Goal: Browse casually

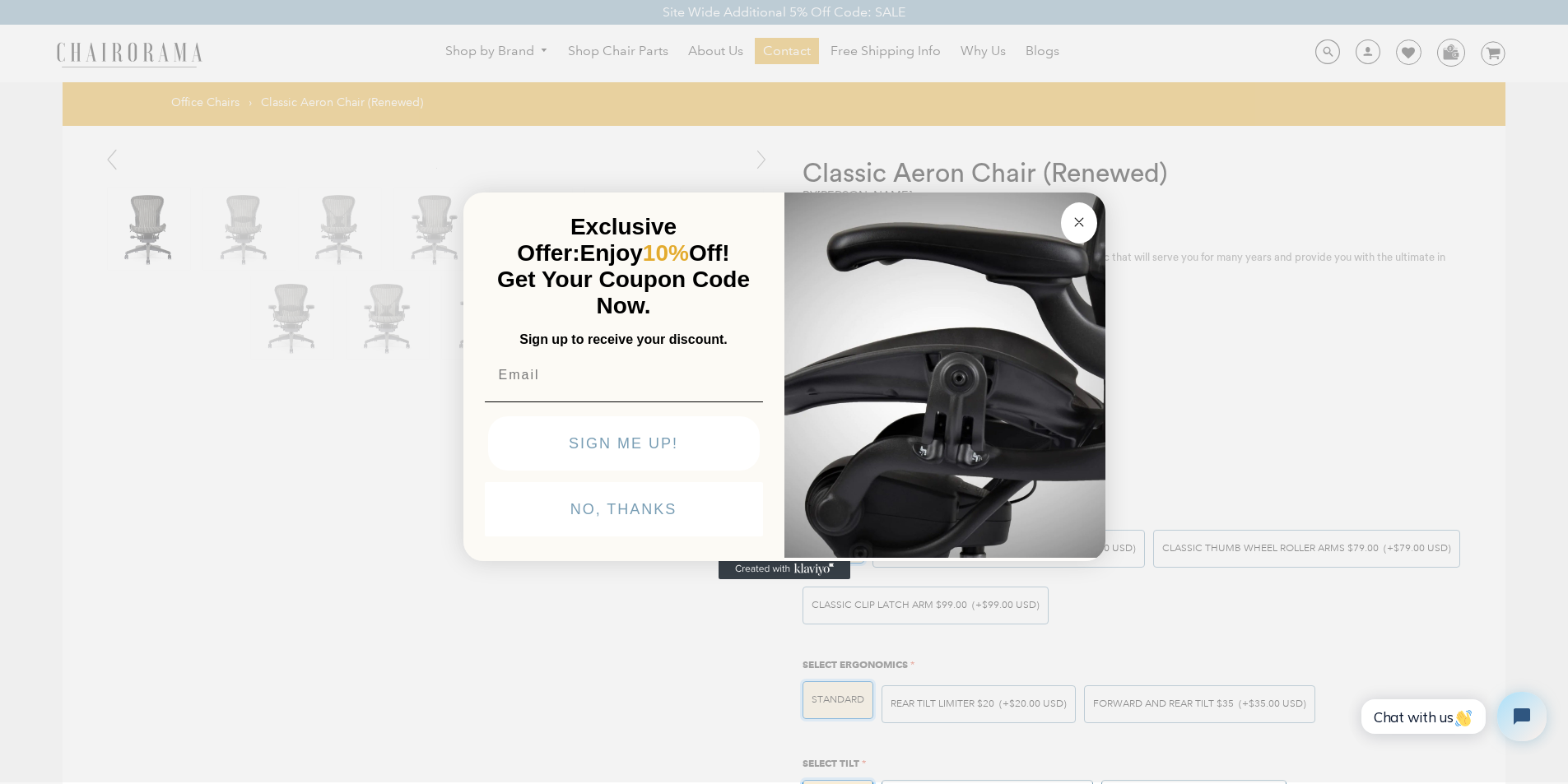
click at [512, 536] on button "NO, THANKS" at bounding box center [623, 509] width 278 height 54
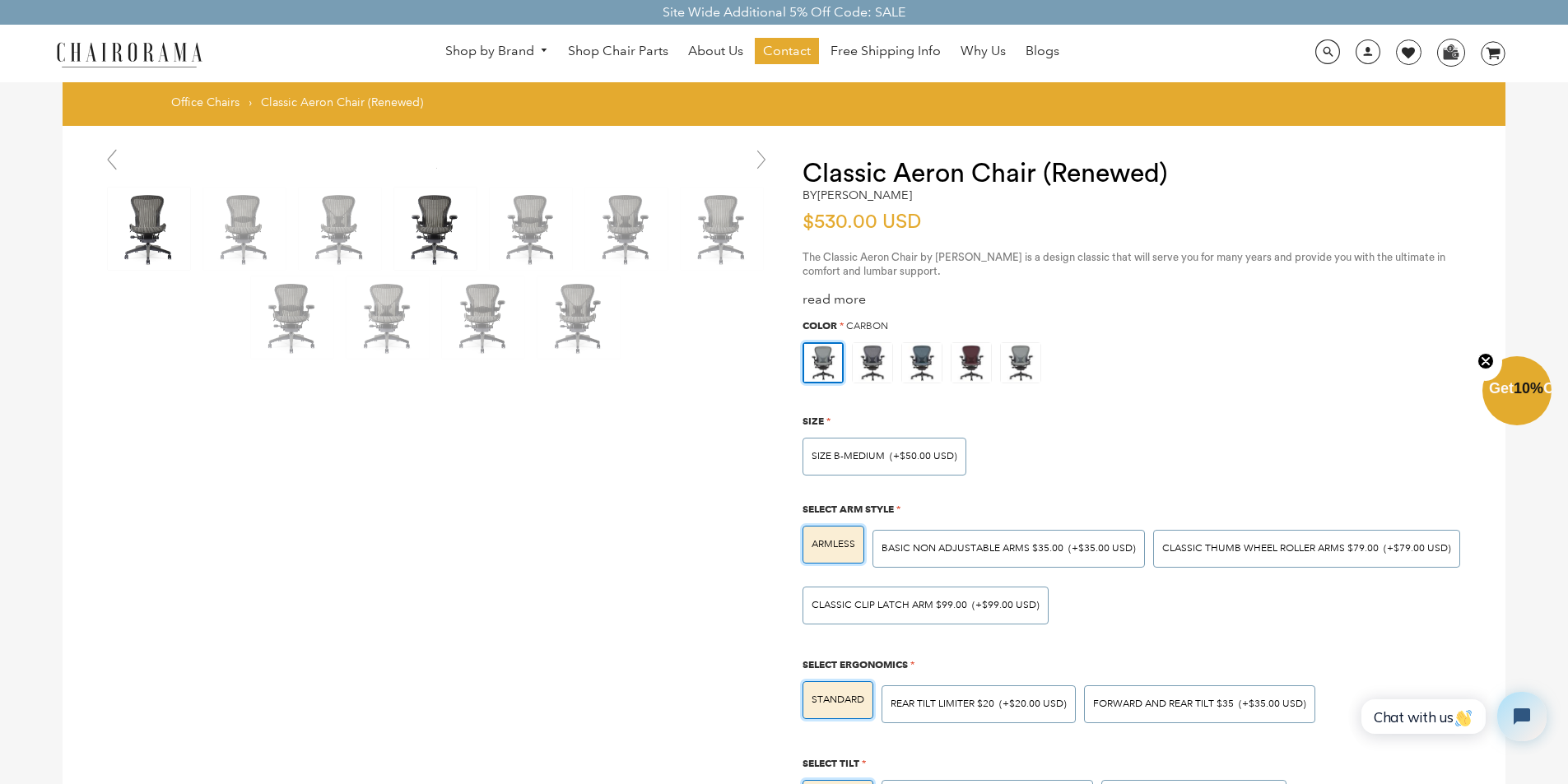
click at [404, 223] on img at bounding box center [435, 228] width 82 height 82
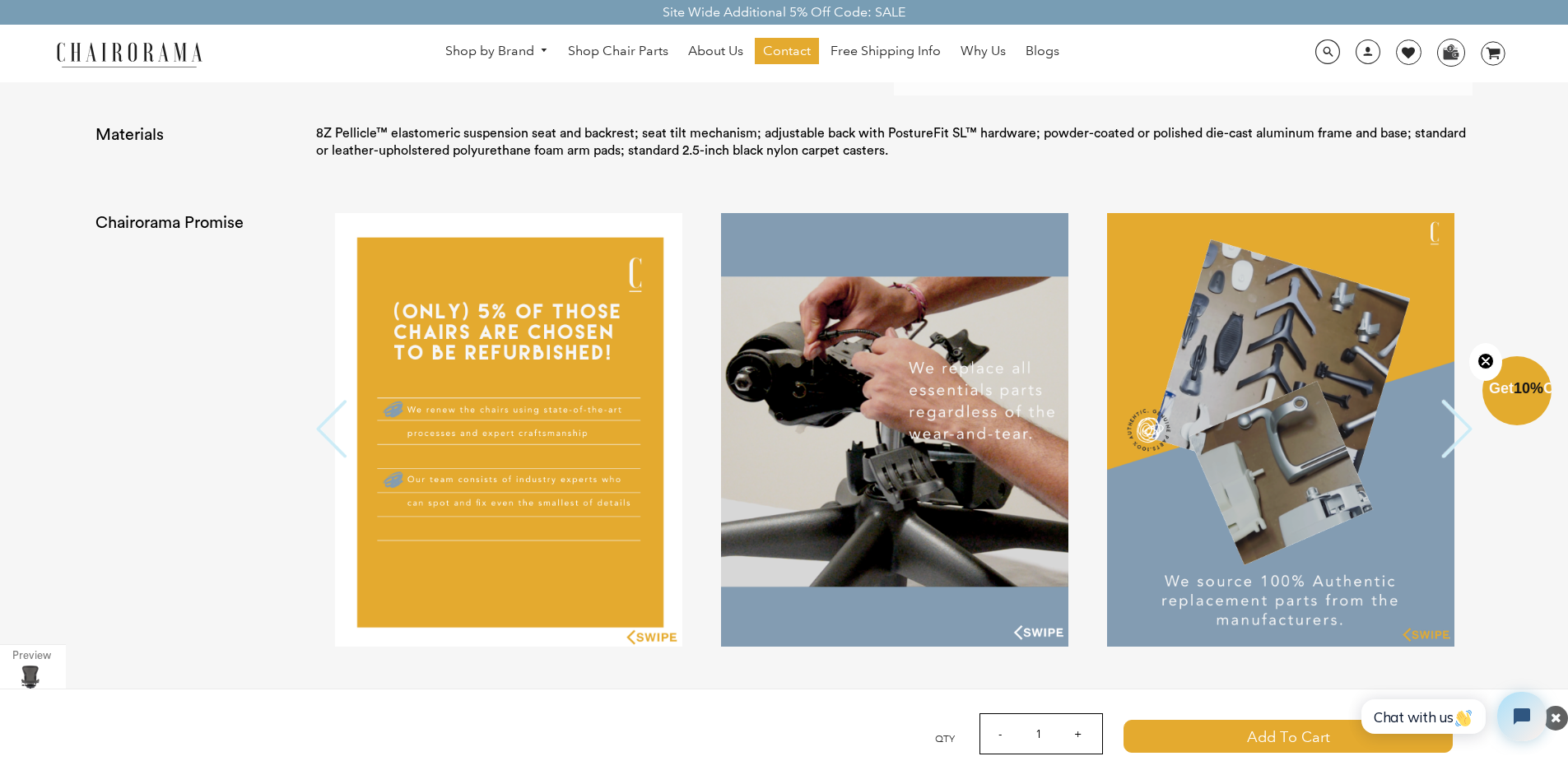
scroll to position [3977, 0]
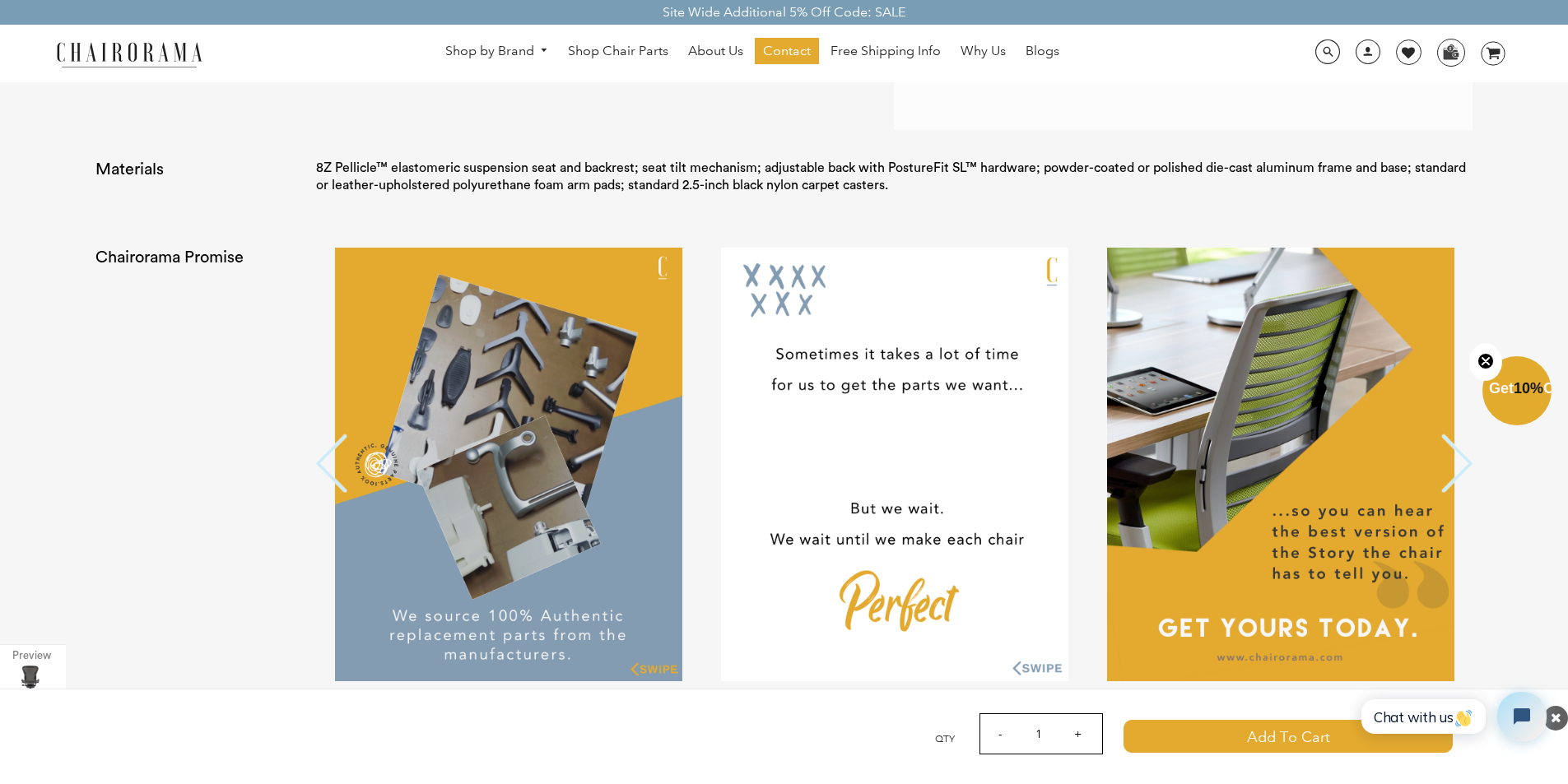
click at [170, 52] on img at bounding box center [129, 54] width 165 height 29
